Goal: Task Accomplishment & Management: Complete application form

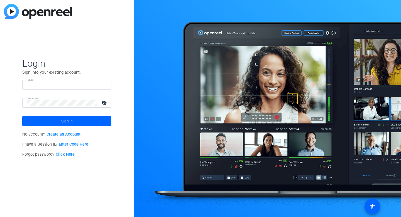
type input "[EMAIL_ADDRESS][DOMAIN_NAME]"
click at [105, 103] on mat-icon "visibility_off" at bounding box center [104, 103] width 13 height 8
click at [105, 103] on mat-icon "visibility" at bounding box center [104, 103] width 13 height 8
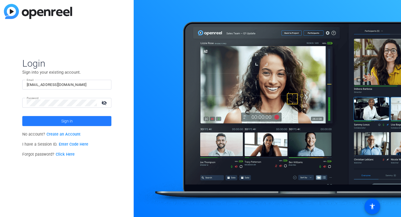
click at [90, 126] on span at bounding box center [66, 120] width 89 height 13
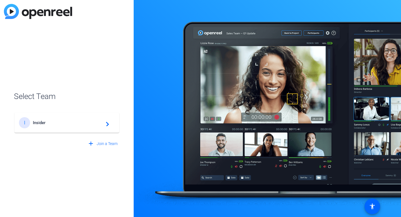
click at [92, 123] on span "Insider" at bounding box center [68, 122] width 70 height 5
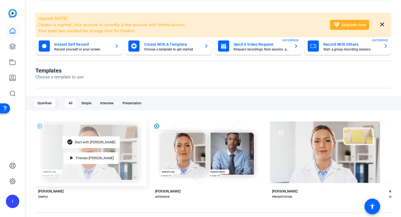
scroll to position [23, 0]
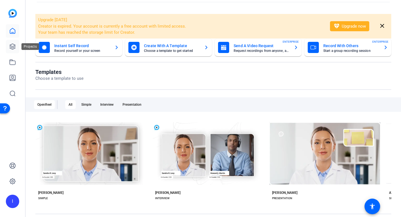
click at [8, 46] on link at bounding box center [12, 46] width 13 height 13
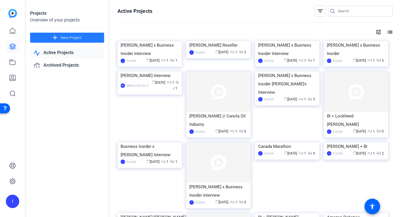
click at [57, 37] on mat-icon "add" at bounding box center [55, 37] width 7 height 7
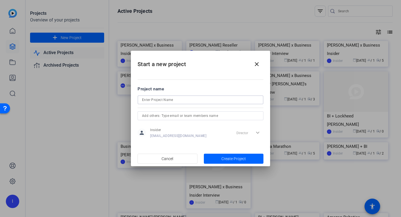
click at [151, 99] on input at bounding box center [200, 99] width 117 height 7
type input "S"
type input "B"
type input "i"
click at [175, 101] on input "[PERSON_NAME]" at bounding box center [200, 99] width 117 height 7
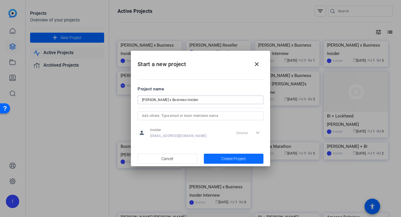
type input "[PERSON_NAME] x Business Insider"
click at [229, 159] on span "Create Project" at bounding box center [234, 159] width 25 height 6
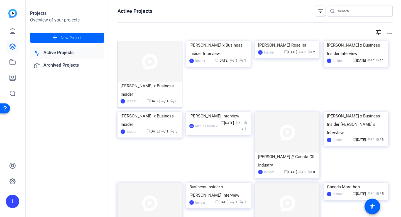
click at [149, 69] on img at bounding box center [150, 61] width 64 height 41
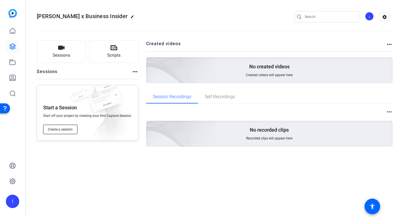
click at [59, 129] on span "Create a session" at bounding box center [60, 129] width 25 height 4
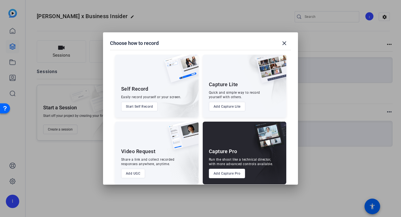
click at [223, 175] on button "Add Capture Pro" at bounding box center [227, 173] width 37 height 9
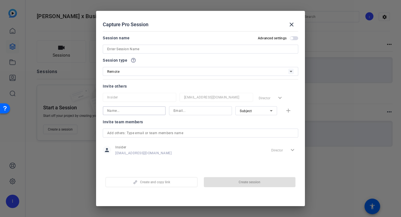
click at [130, 112] on input at bounding box center [134, 110] width 54 height 7
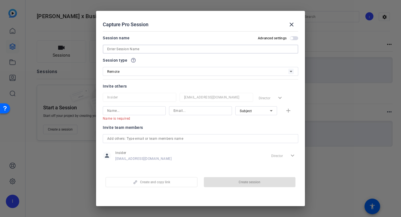
click at [135, 48] on input at bounding box center [200, 49] width 187 height 7
type input "J"
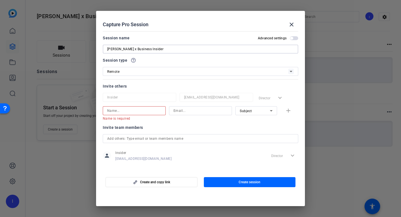
type input "[PERSON_NAME] x Business Insider"
click at [121, 108] on input at bounding box center [134, 110] width 54 height 7
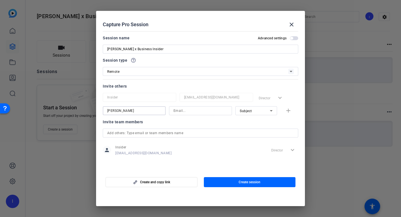
type input "[PERSON_NAME]"
click at [186, 111] on input at bounding box center [201, 110] width 54 height 7
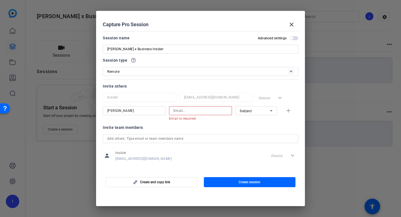
click at [173, 110] on div at bounding box center [200, 110] width 63 height 9
paste input "harukamotohashi00"
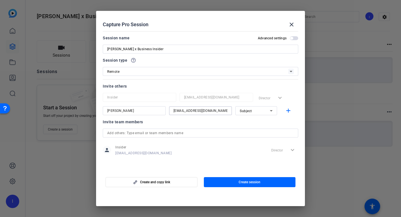
type input "[EMAIL_ADDRESS][DOMAIN_NAME]"
click at [247, 108] on div "Subject" at bounding box center [255, 110] width 30 height 7
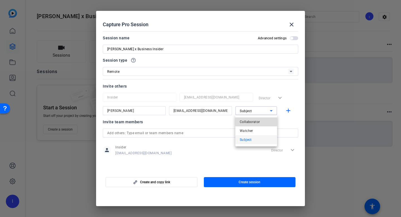
click at [250, 123] on span "Collaborator" at bounding box center [250, 121] width 20 height 7
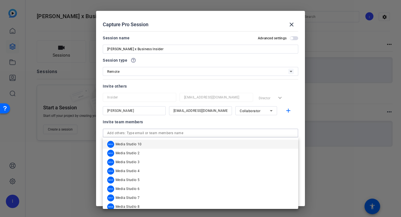
click at [215, 134] on input "text" at bounding box center [200, 133] width 187 height 7
click at [180, 123] on div "Invite team members" at bounding box center [201, 121] width 196 height 7
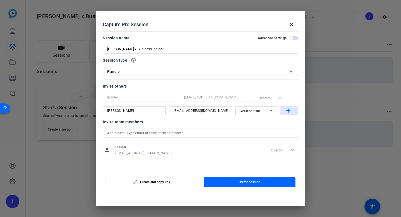
click at [292, 111] on mat-icon "add" at bounding box center [288, 110] width 7 height 7
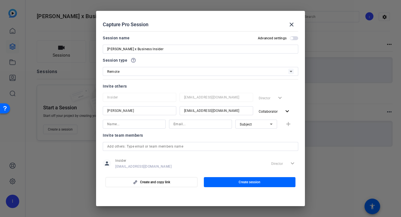
click at [126, 125] on input at bounding box center [134, 124] width 54 height 7
click at [108, 121] on input "Yamamoto" at bounding box center [134, 124] width 54 height 7
click at [107, 125] on div "Yamamoto" at bounding box center [134, 124] width 63 height 9
click at [107, 122] on div "Yamamoto" at bounding box center [134, 124] width 63 height 9
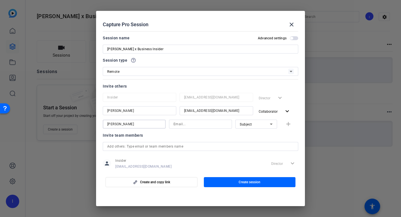
type input "[PERSON_NAME]"
click at [178, 123] on input at bounding box center [201, 124] width 54 height 7
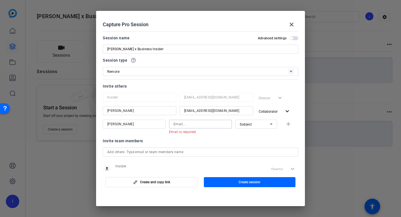
click at [181, 125] on input at bounding box center [201, 124] width 54 height 7
paste input "[EMAIL_ADDRESS][DOMAIN_NAME]"
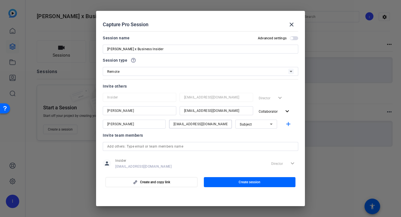
type input "[EMAIL_ADDRESS][DOMAIN_NAME]"
click at [245, 125] on span "Subject" at bounding box center [246, 124] width 12 height 4
click at [246, 154] on span "Subject" at bounding box center [246, 153] width 12 height 7
click at [235, 181] on span "button" at bounding box center [250, 181] width 92 height 13
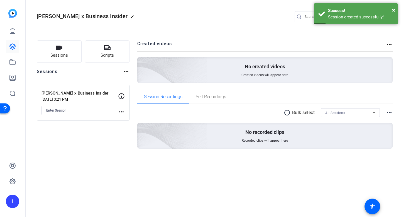
click at [122, 110] on mat-icon "more_horiz" at bounding box center [121, 111] width 7 height 7
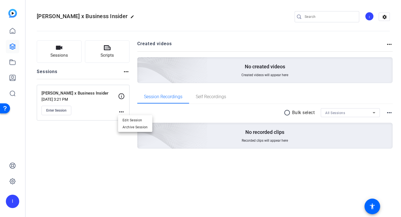
click at [124, 97] on div at bounding box center [200, 108] width 401 height 217
click at [123, 97] on icon at bounding box center [121, 96] width 7 height 7
click at [125, 71] on mat-icon "more_horiz" at bounding box center [126, 71] width 7 height 7
click at [59, 111] on div at bounding box center [200, 108] width 401 height 217
click at [61, 110] on span "Enter Session" at bounding box center [56, 110] width 20 height 4
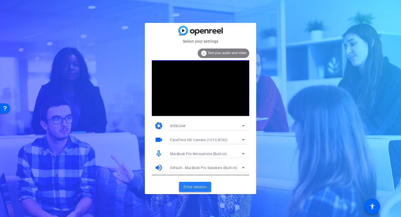
click at [195, 187] on span "Enter session" at bounding box center [195, 187] width 23 height 6
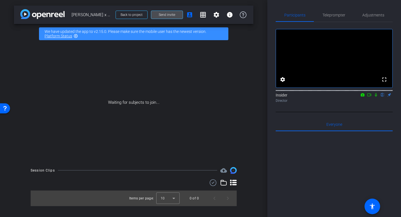
click at [165, 15] on span "Send invite" at bounding box center [167, 15] width 16 height 4
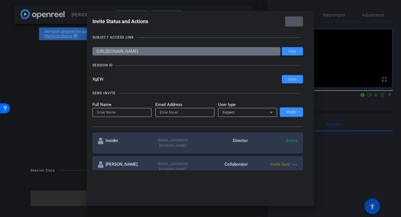
click at [122, 112] on input at bounding box center [122, 112] width 50 height 7
type input "[PERSON_NAME]"
click at [179, 110] on input "email" at bounding box center [185, 112] width 50 height 7
click at [164, 114] on input "email" at bounding box center [185, 112] width 50 height 7
paste input "[EMAIL_ADDRESS][DOMAIN_NAME]"
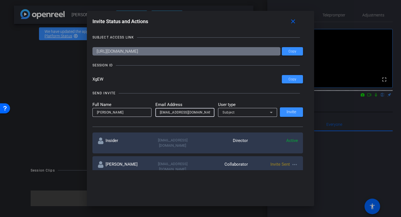
type input "[EMAIL_ADDRESS][DOMAIN_NAME]"
click at [230, 112] on span "Subject" at bounding box center [229, 112] width 12 height 4
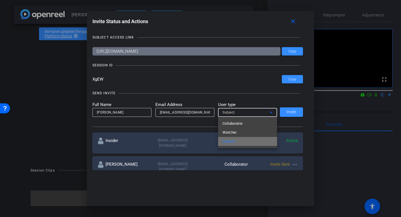
click at [230, 142] on span "Subject" at bounding box center [229, 141] width 13 height 7
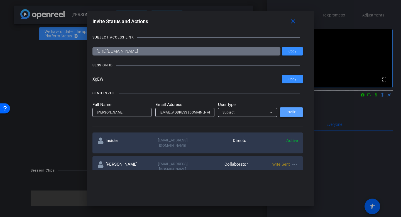
click at [287, 113] on span "Invite" at bounding box center [292, 112] width 10 height 4
click at [295, 23] on mat-icon "close" at bounding box center [293, 21] width 7 height 7
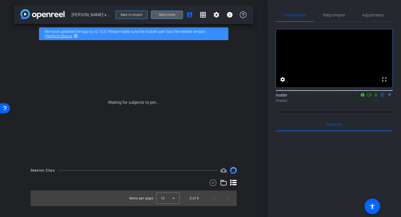
click at [129, 15] on span "Back to project" at bounding box center [132, 15] width 22 height 4
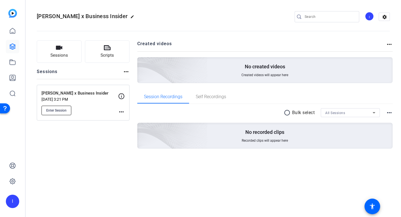
click at [59, 108] on span "Enter Session" at bounding box center [56, 110] width 20 height 4
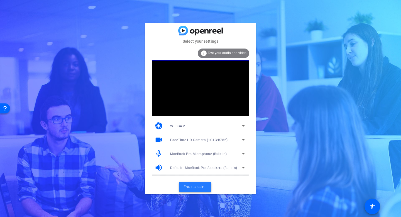
click at [196, 186] on span "Enter session" at bounding box center [195, 187] width 23 height 6
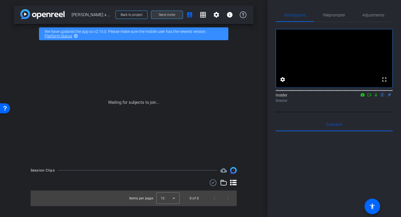
click at [168, 13] on span "Send invite" at bounding box center [167, 15] width 16 height 4
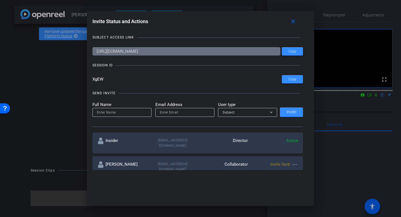
click at [54, 83] on div at bounding box center [200, 108] width 401 height 217
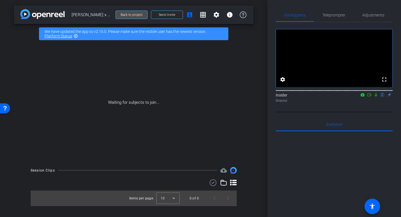
click at [121, 15] on span "Back to project" at bounding box center [132, 15] width 22 height 4
